Goal: Download file/media

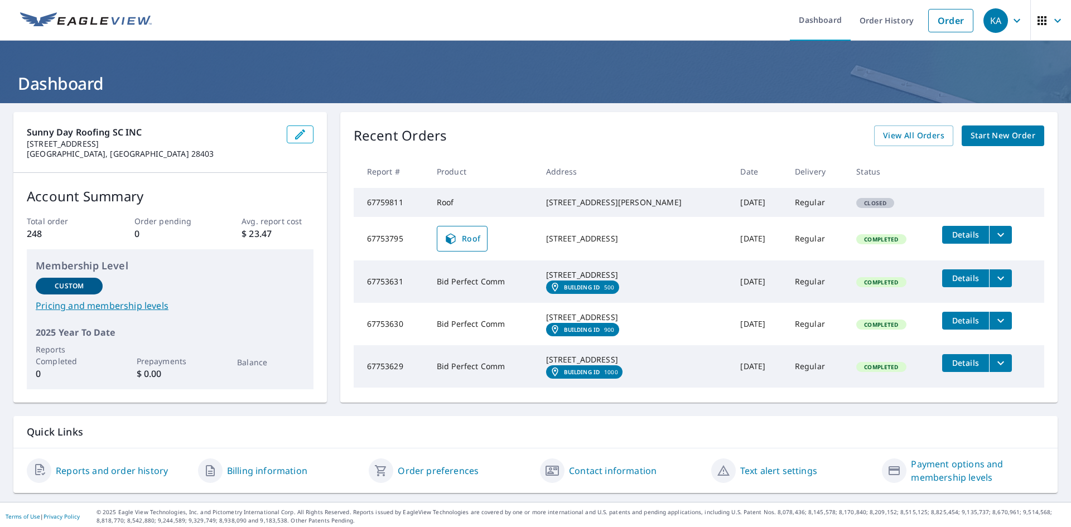
click at [731, 290] on td "Oct 06, 2025" at bounding box center [758, 282] width 54 height 42
click at [989, 287] on button "filesDropdownBtn-67753631" at bounding box center [1000, 278] width 23 height 18
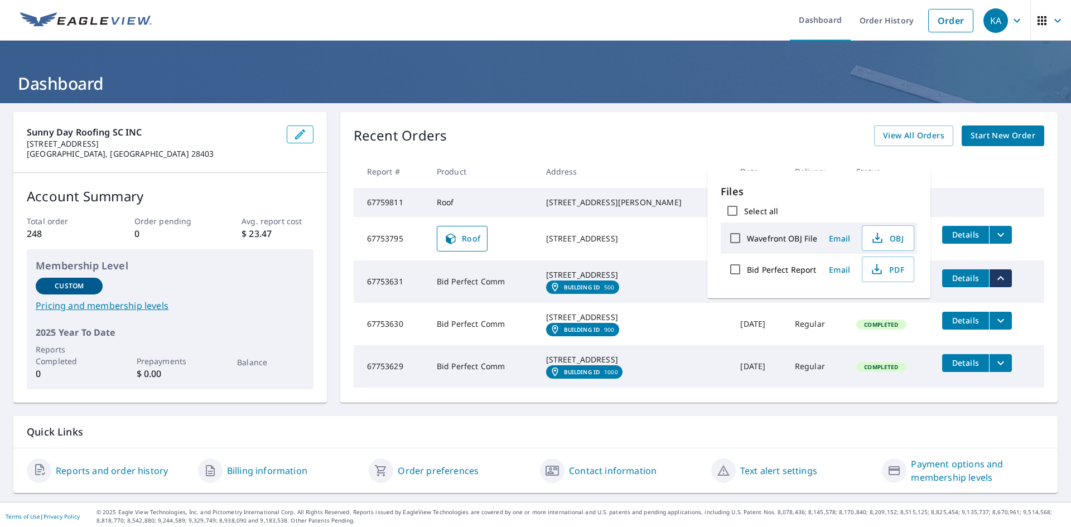
click at [972, 283] on span "Details" at bounding box center [965, 278] width 33 height 11
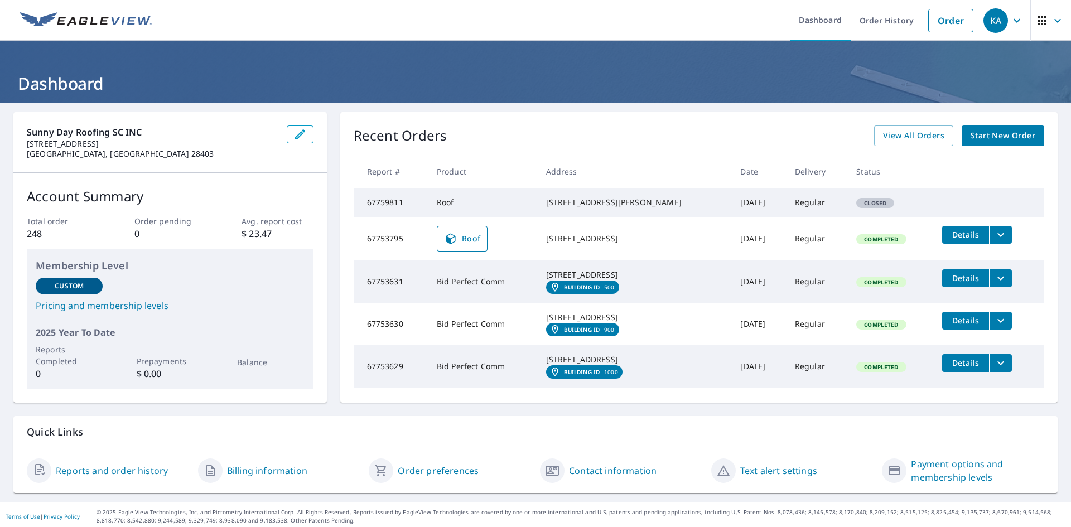
click at [994, 285] on icon "filesDropdownBtn-67753631" at bounding box center [1000, 278] width 13 height 13
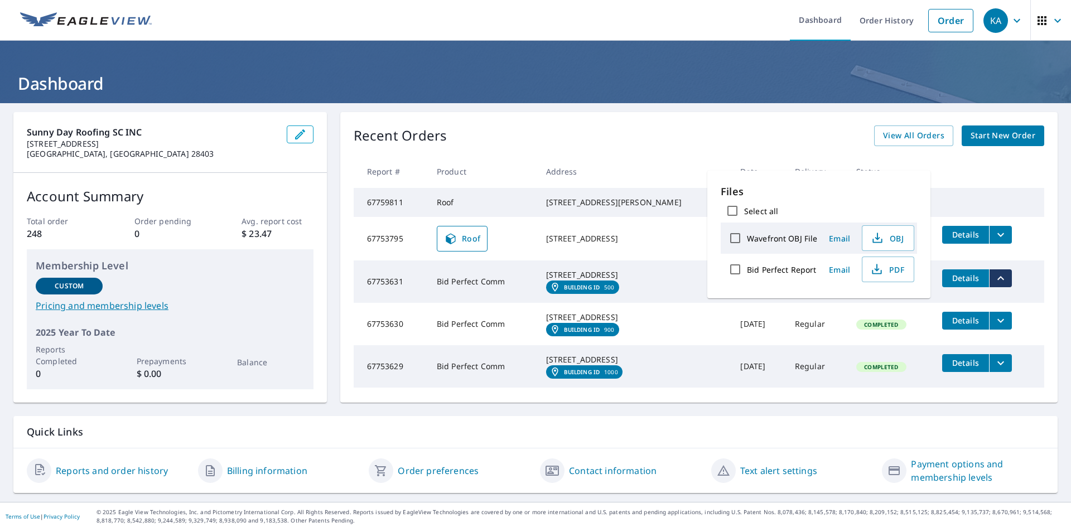
click at [485, 295] on td "Bid Perfect Comm" at bounding box center [482, 282] width 109 height 42
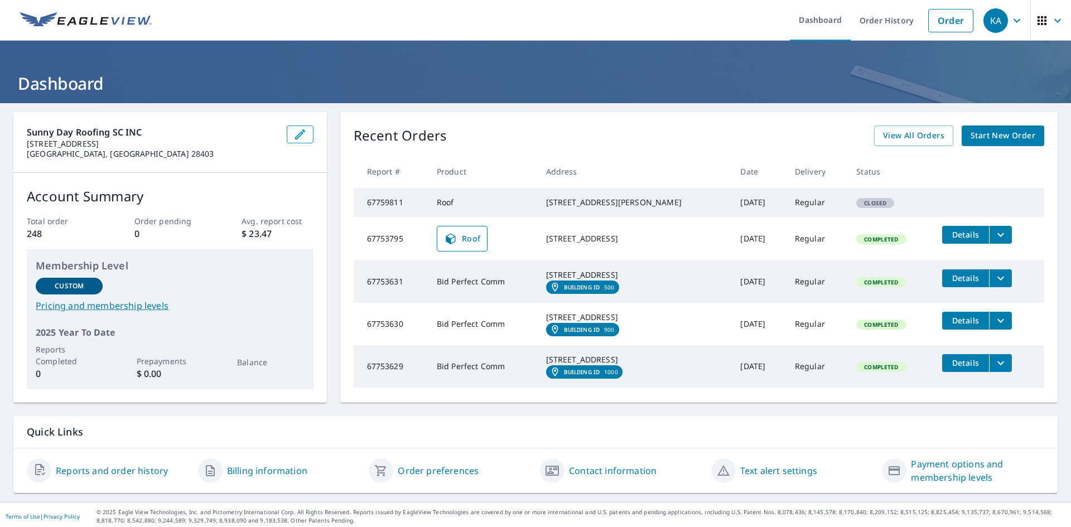
click at [576, 291] on em "Building ID" at bounding box center [582, 287] width 36 height 7
click at [994, 285] on icon "filesDropdownBtn-67753631" at bounding box center [1000, 278] width 13 height 13
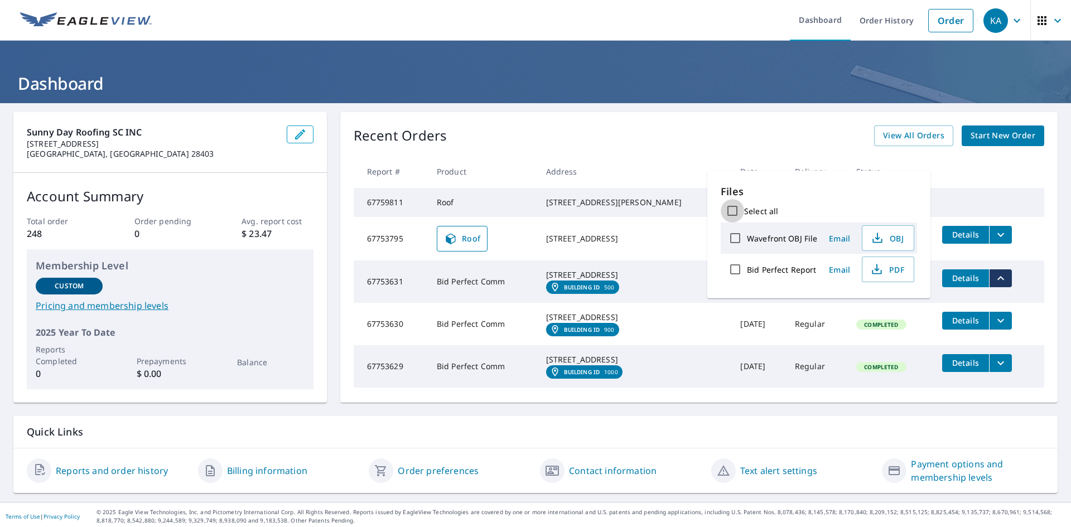
click at [736, 215] on input "Select all" at bounding box center [732, 210] width 23 height 23
checkbox input "true"
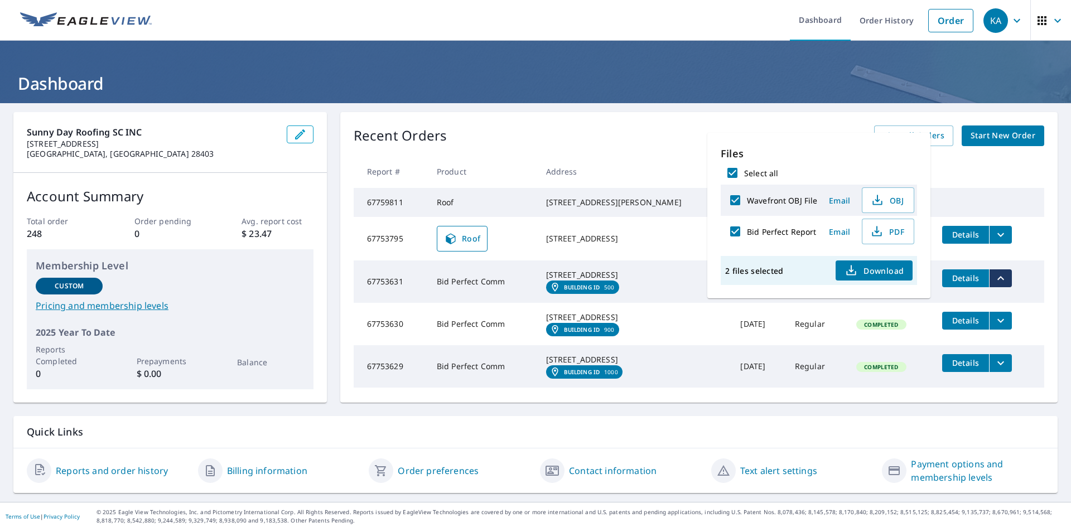
click at [861, 275] on span "Download" at bounding box center [874, 270] width 59 height 13
click at [642, 303] on td "8439 Dorchester Rd North Charleston, SC 29420 Building ID 500" at bounding box center [634, 282] width 195 height 42
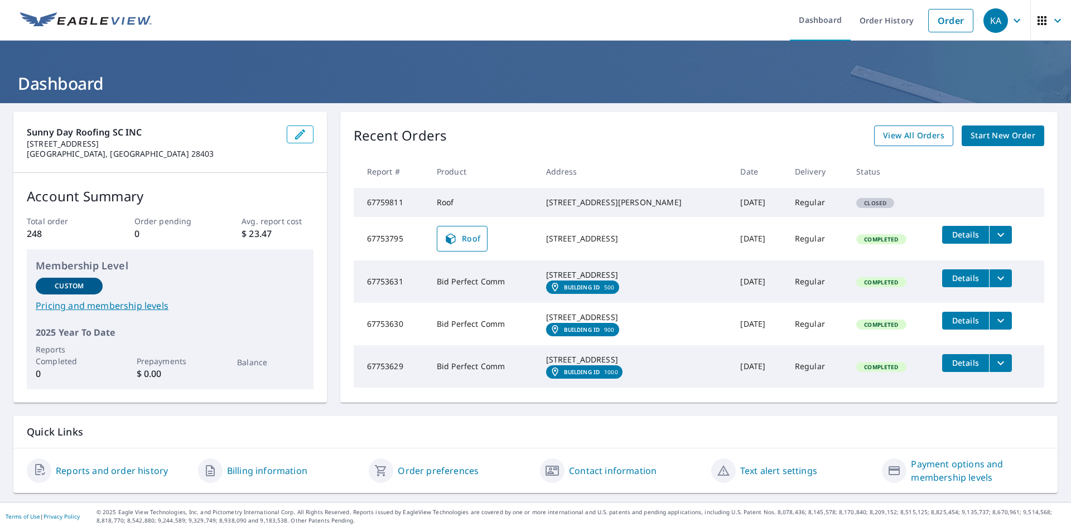
click at [903, 143] on link "View All Orders" at bounding box center [913, 136] width 79 height 21
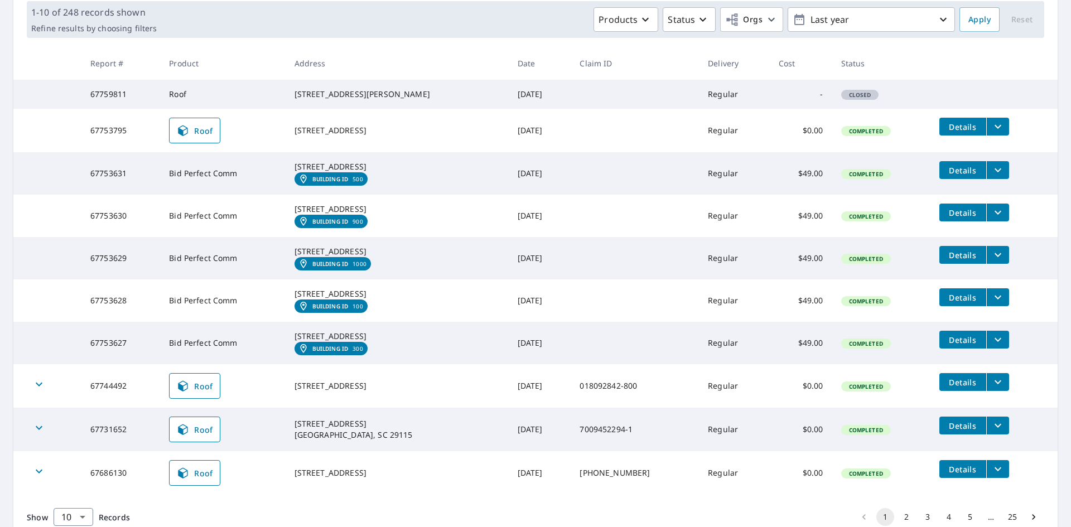
scroll to position [112, 0]
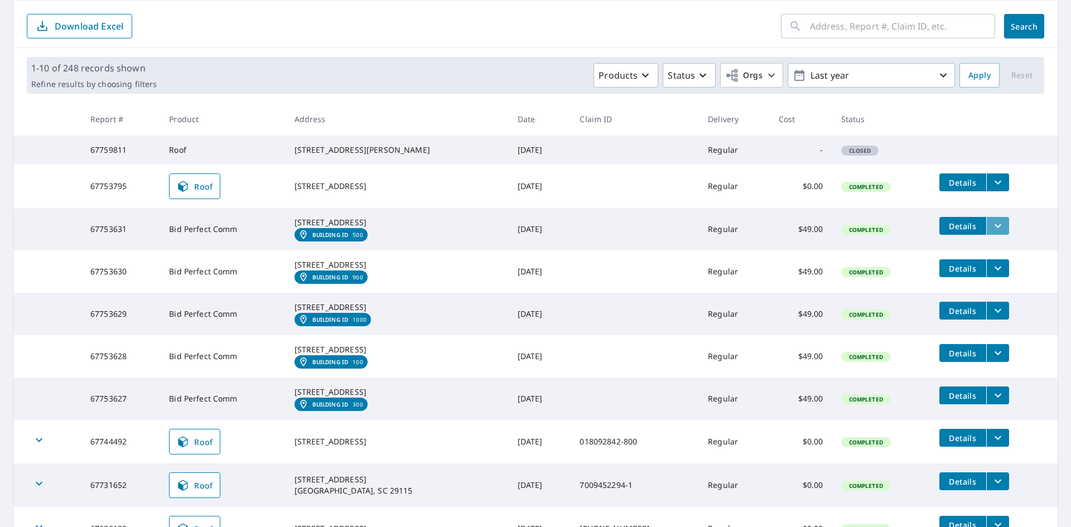
click at [992, 233] on icon "filesDropdownBtn-67753631" at bounding box center [997, 225] width 13 height 13
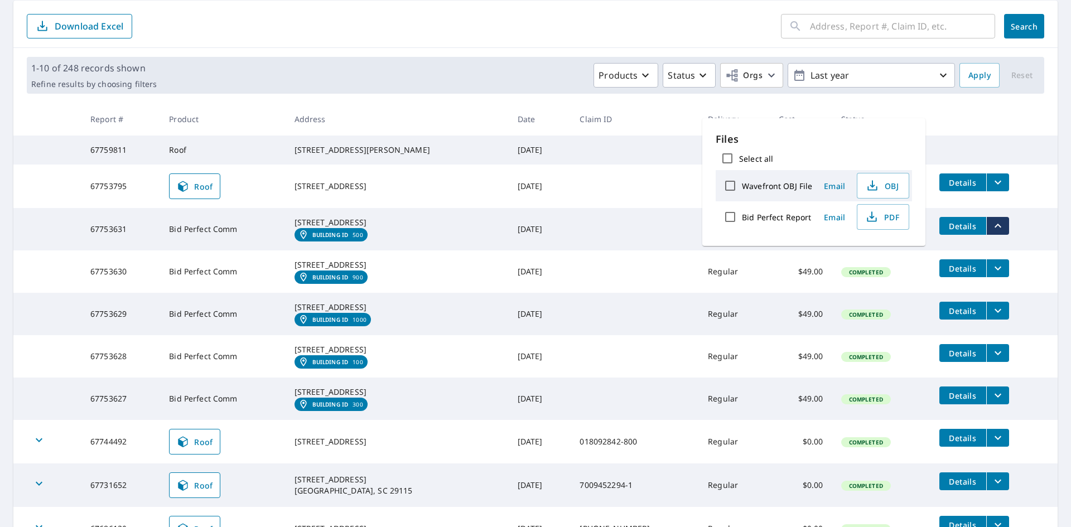
click at [992, 233] on icon "filesDropdownBtn-67753631" at bounding box center [997, 225] width 13 height 13
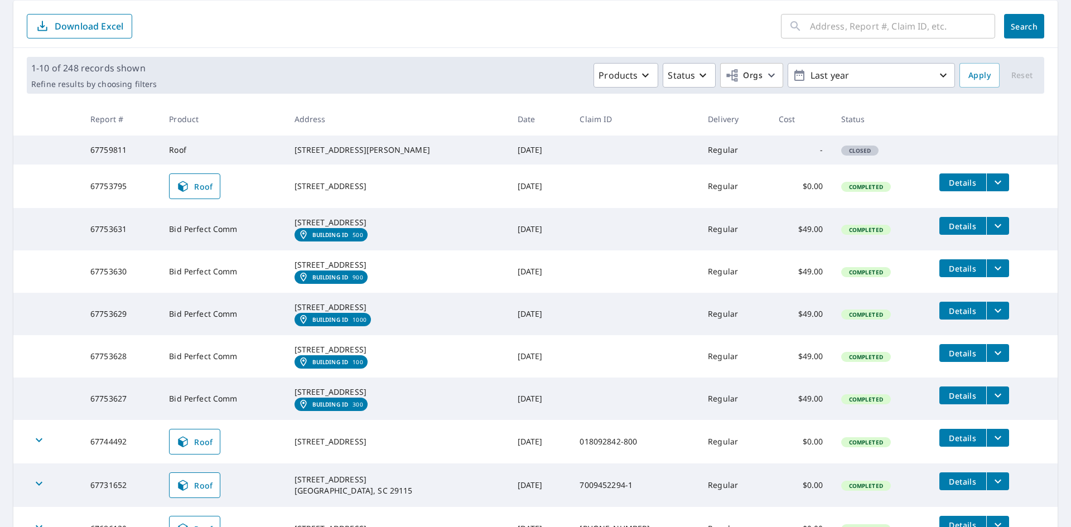
click at [991, 275] on icon "filesDropdownBtn-67753630" at bounding box center [997, 268] width 13 height 13
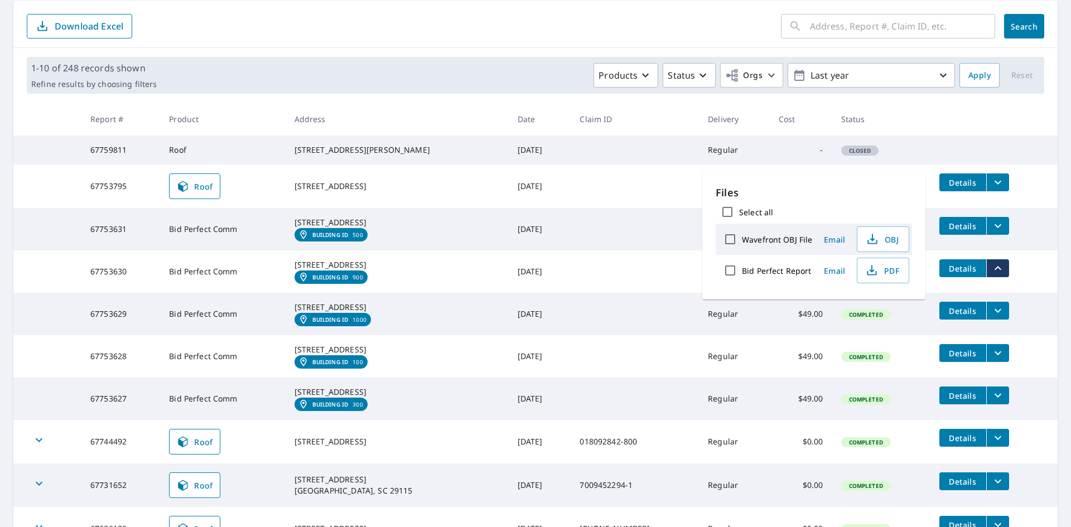
click at [991, 275] on icon "filesDropdownBtn-67753630" at bounding box center [997, 268] width 13 height 13
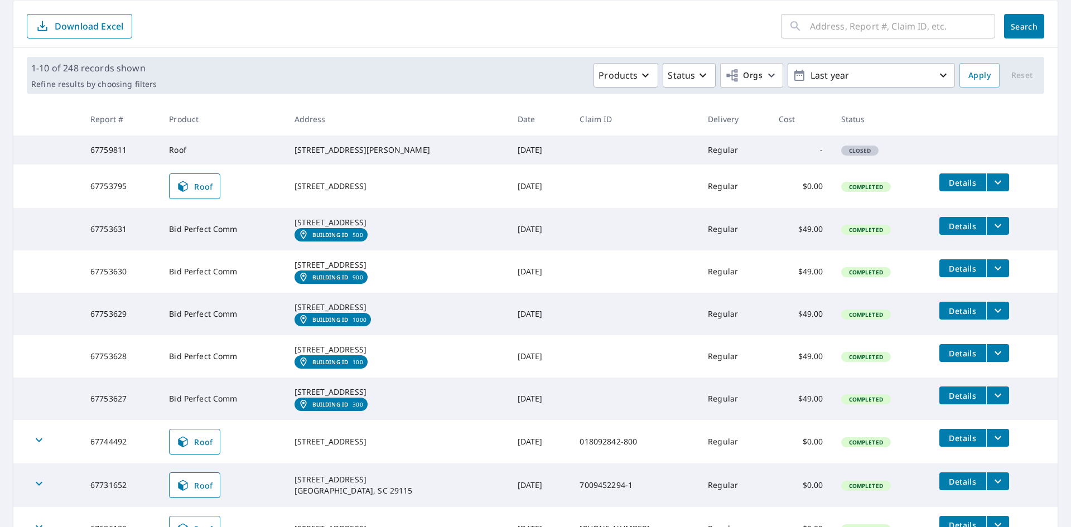
click at [991, 317] on icon "filesDropdownBtn-67753629" at bounding box center [997, 310] width 13 height 13
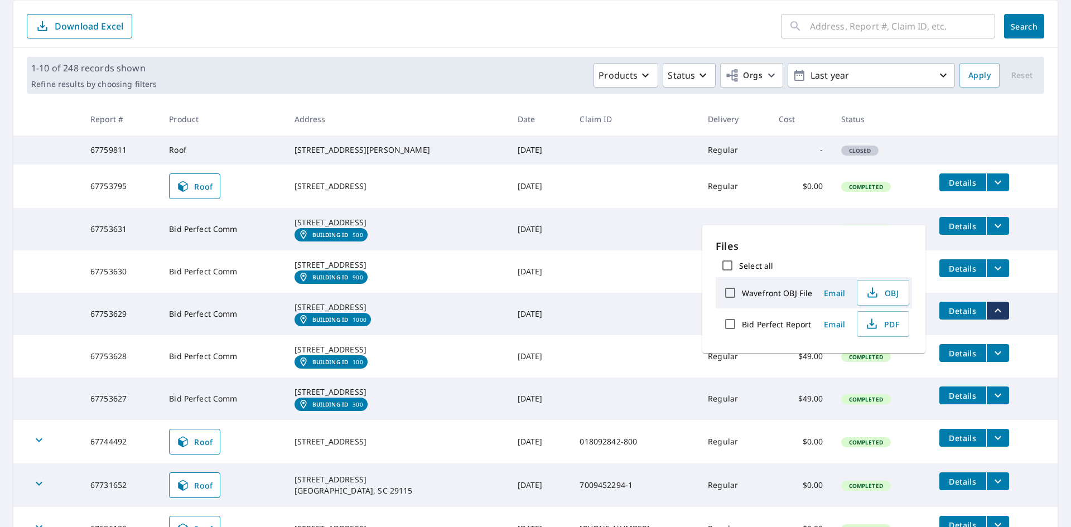
click at [991, 317] on icon "filesDropdownBtn-67753629" at bounding box center [997, 310] width 13 height 13
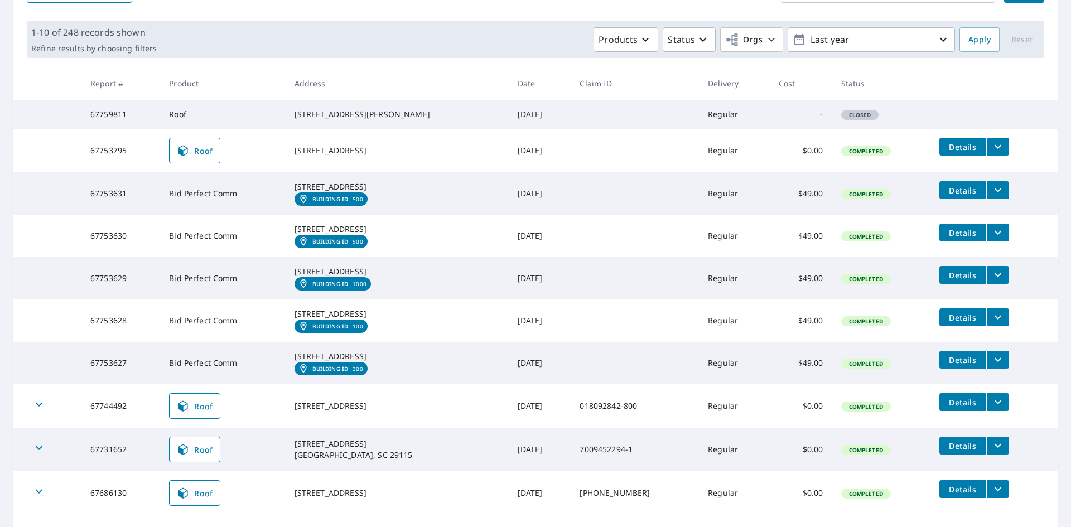
scroll to position [167, 0]
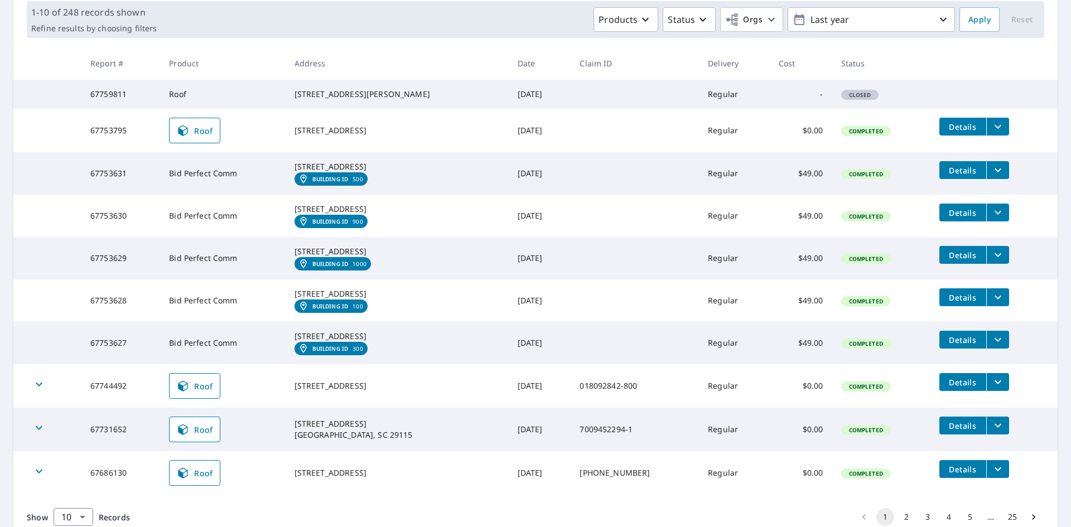
click at [995, 179] on button "filesDropdownBtn-67753631" at bounding box center [997, 170] width 23 height 18
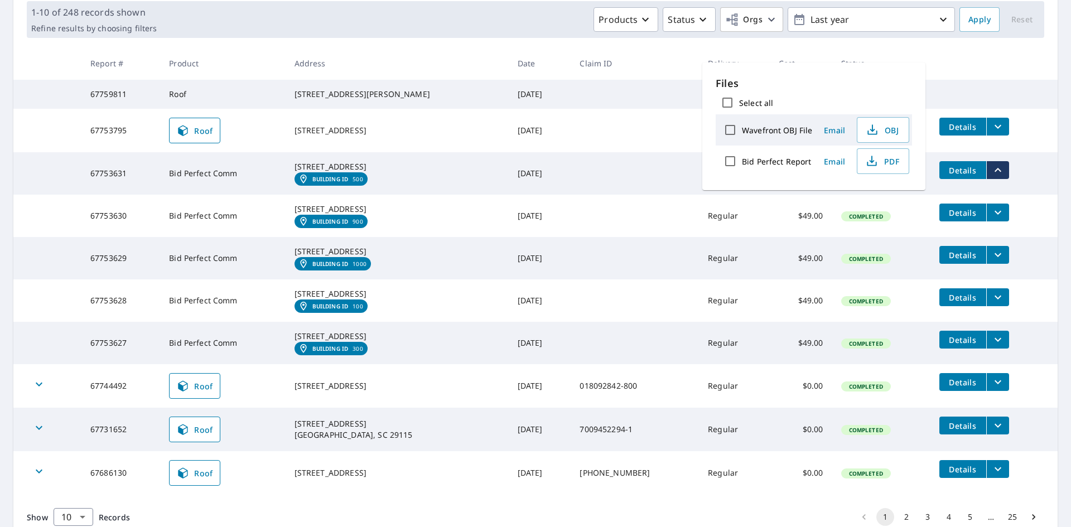
click at [835, 163] on span "Email" at bounding box center [834, 161] width 27 height 11
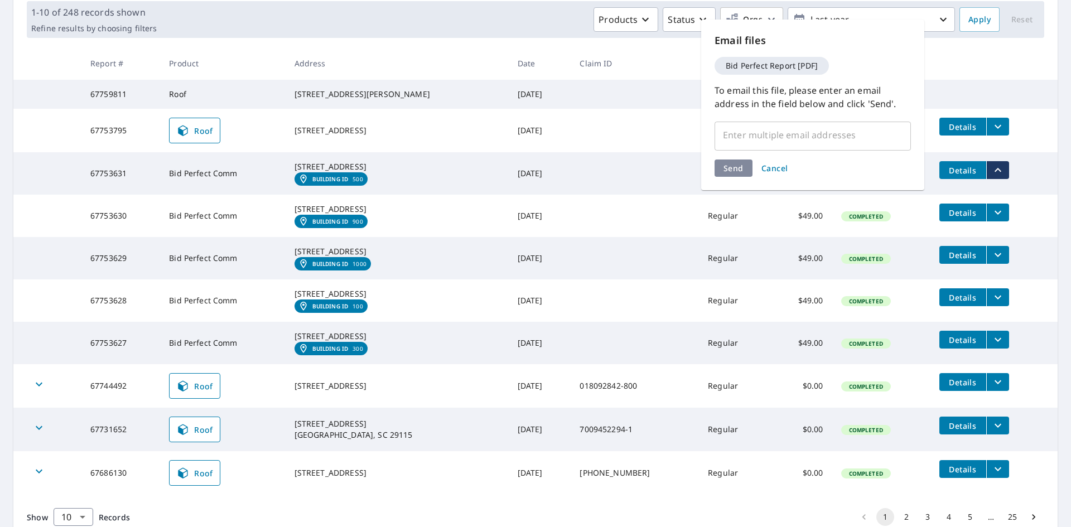
click at [772, 165] on span "Cancel" at bounding box center [774, 168] width 27 height 11
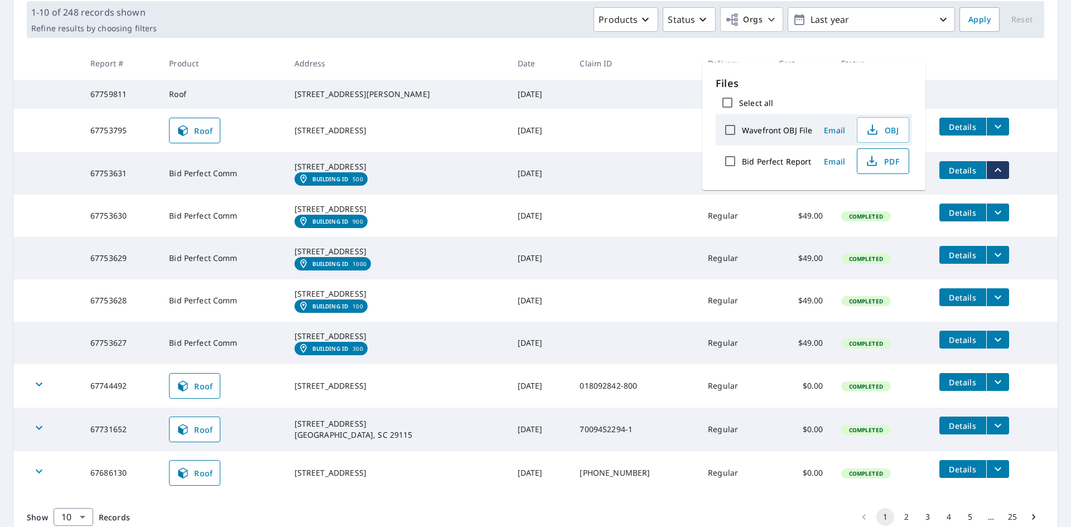
click at [877, 155] on icon "button" at bounding box center [871, 161] width 13 height 13
click at [991, 219] on icon "filesDropdownBtn-67753630" at bounding box center [997, 212] width 13 height 13
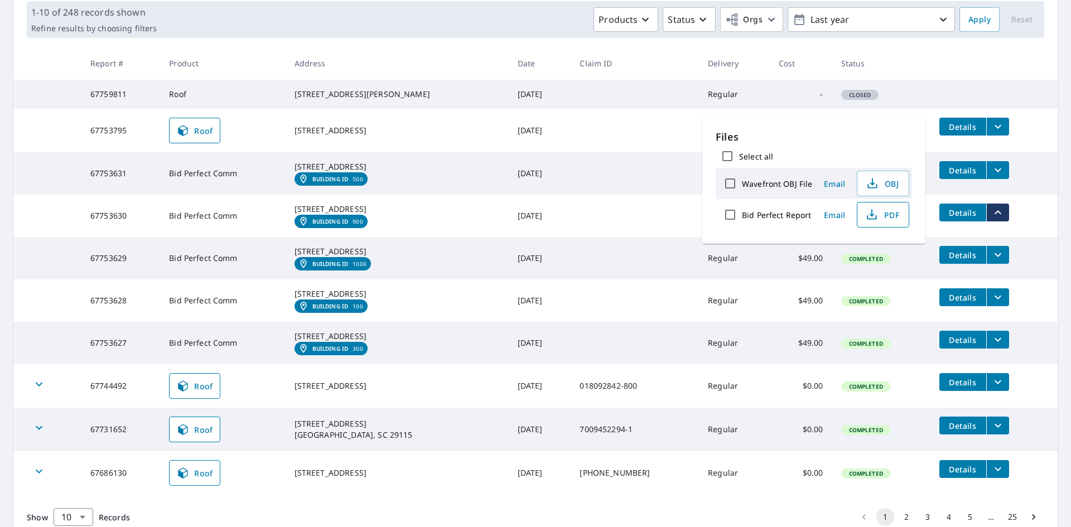
click at [890, 219] on span "PDF" at bounding box center [882, 214] width 36 height 13
click at [995, 264] on button "filesDropdownBtn-67753629" at bounding box center [997, 255] width 23 height 18
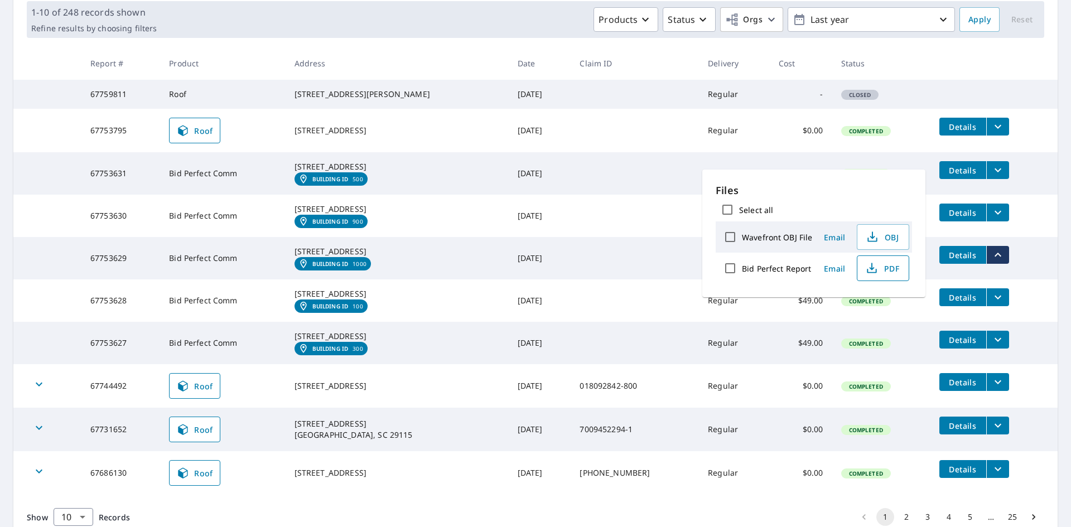
click at [875, 262] on icon "button" at bounding box center [871, 268] width 13 height 13
click at [991, 304] on icon "filesDropdownBtn-67753628" at bounding box center [997, 297] width 13 height 13
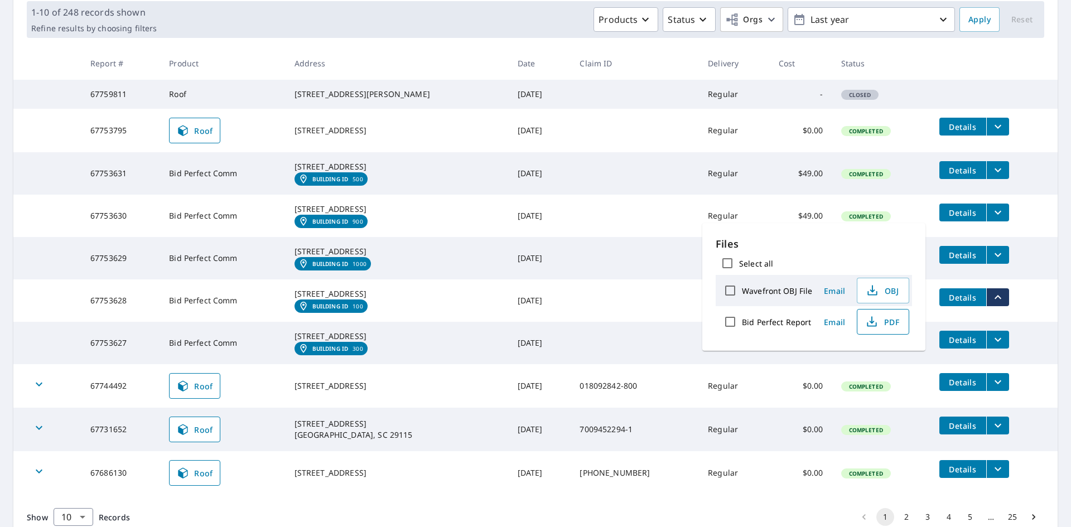
click at [887, 326] on span "PDF" at bounding box center [882, 321] width 36 height 13
click at [991, 346] on icon "filesDropdownBtn-67753627" at bounding box center [997, 339] width 13 height 13
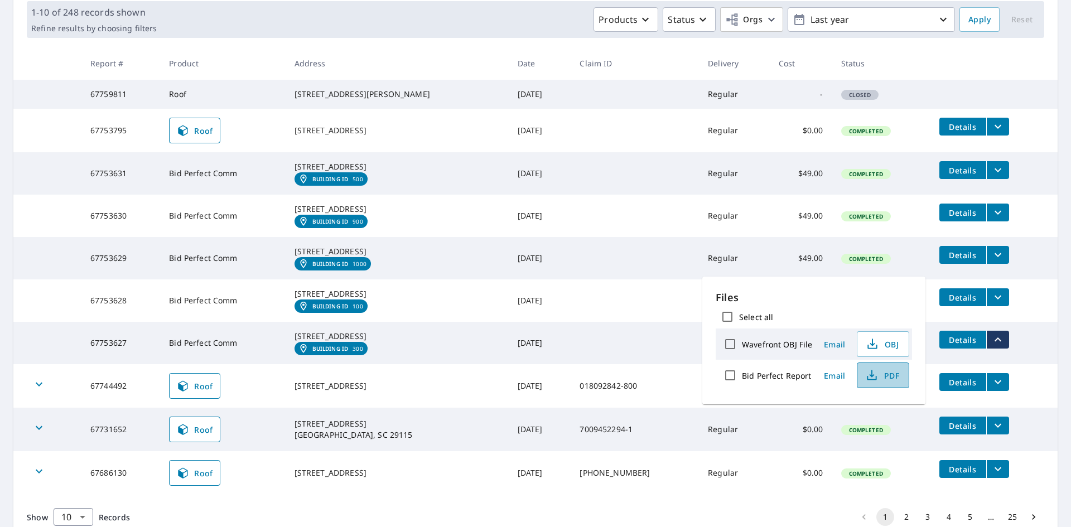
click at [891, 373] on span "PDF" at bounding box center [882, 375] width 36 height 13
click at [1023, 358] on td "Details" at bounding box center [993, 340] width 127 height 36
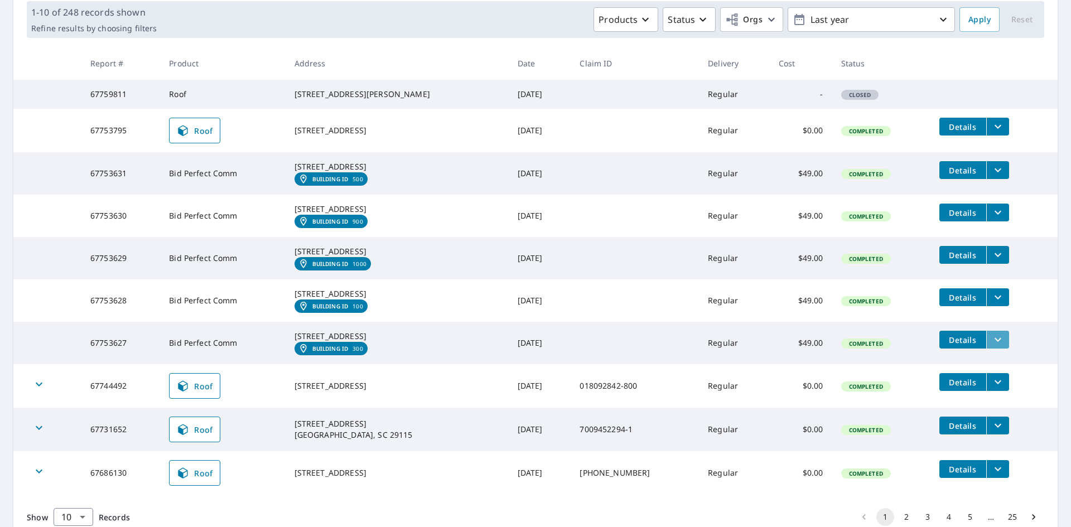
click at [991, 346] on icon "filesDropdownBtn-67753627" at bounding box center [997, 339] width 13 height 13
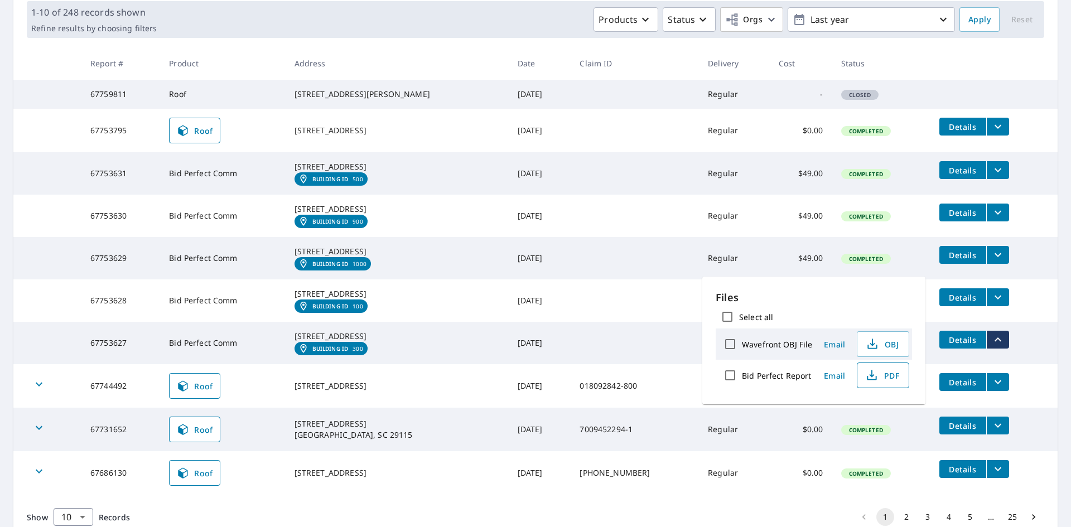
click at [869, 374] on icon "button" at bounding box center [871, 375] width 13 height 13
click at [460, 300] on div "8439 Dorchester Rd North Charleston, SC 29420" at bounding box center [397, 293] width 205 height 11
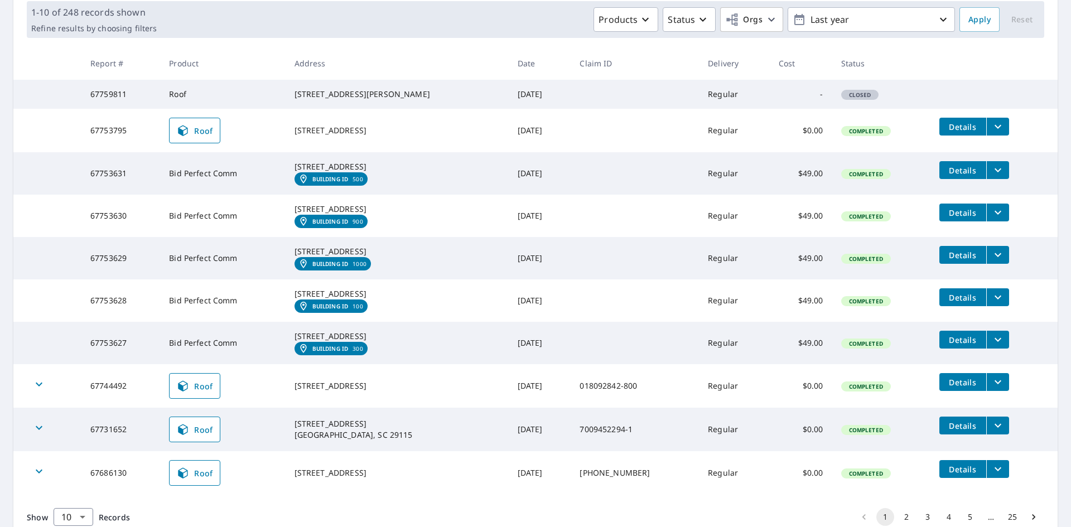
click at [997, 349] on button "filesDropdownBtn-67753627" at bounding box center [997, 340] width 23 height 18
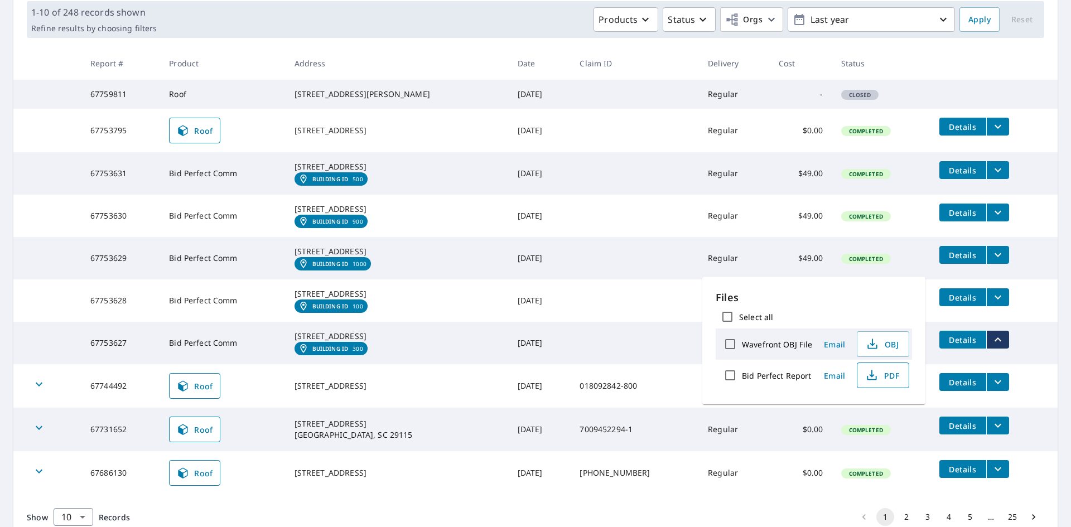
drag, startPoint x: 885, startPoint y: 384, endPoint x: 895, endPoint y: 381, distance: 10.1
click at [894, 382] on button "PDF" at bounding box center [883, 376] width 52 height 26
click at [884, 374] on span "PDF" at bounding box center [882, 375] width 36 height 13
click at [576, 97] on td at bounding box center [635, 94] width 128 height 29
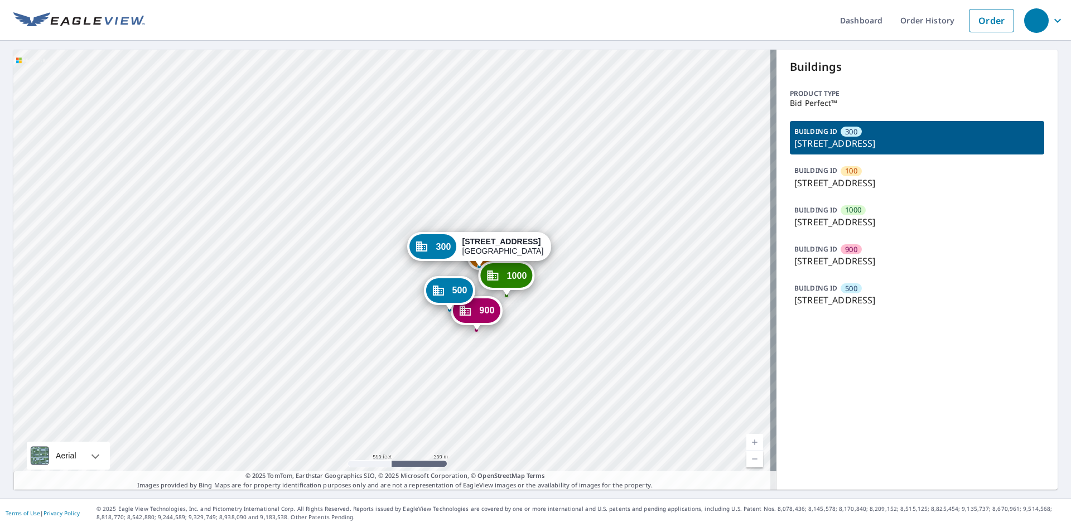
click at [794, 248] on p "BUILDING ID" at bounding box center [815, 248] width 43 height 9
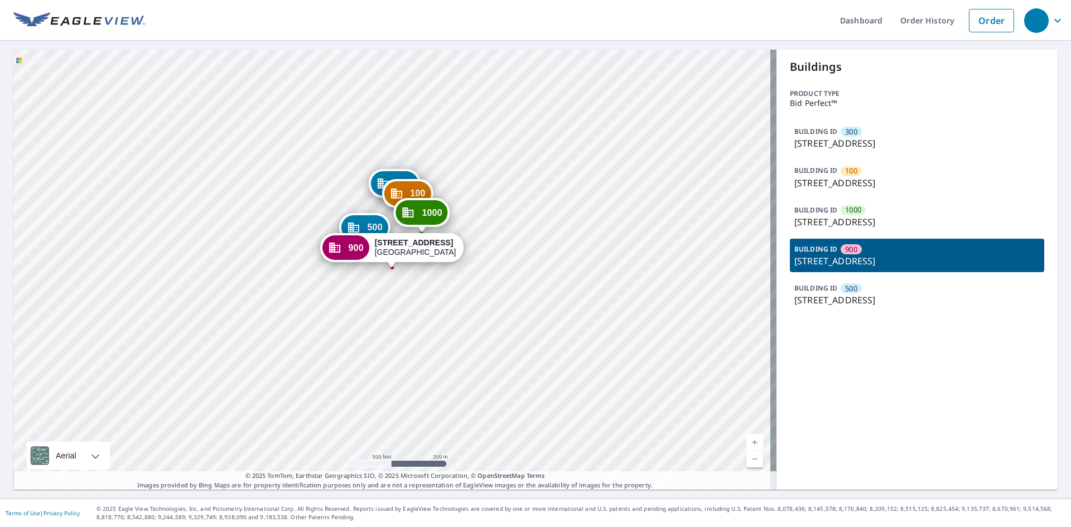
click at [841, 293] on div "500" at bounding box center [851, 288] width 21 height 10
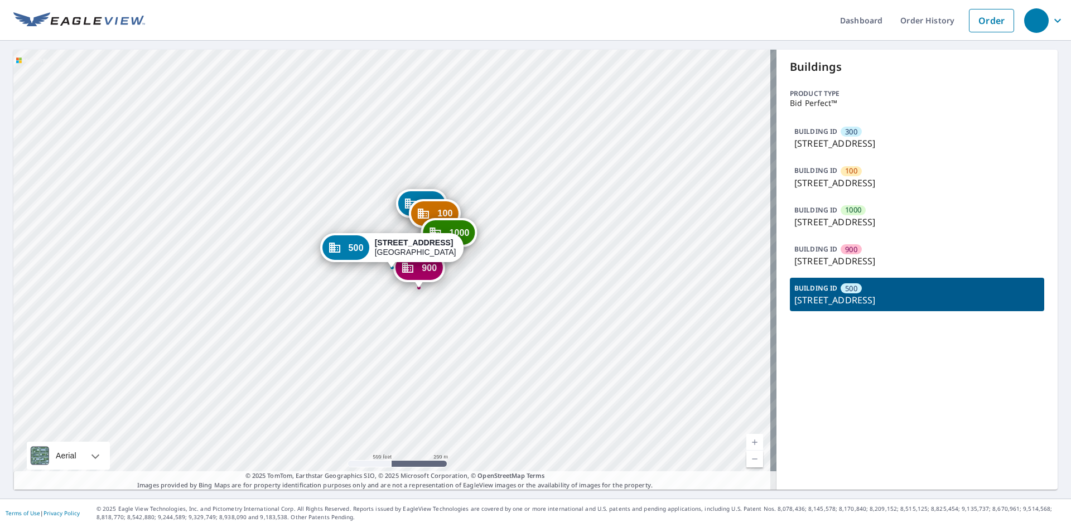
click at [816, 146] on p "[STREET_ADDRESS]" at bounding box center [916, 143] width 245 height 13
